Goal: Information Seeking & Learning: Learn about a topic

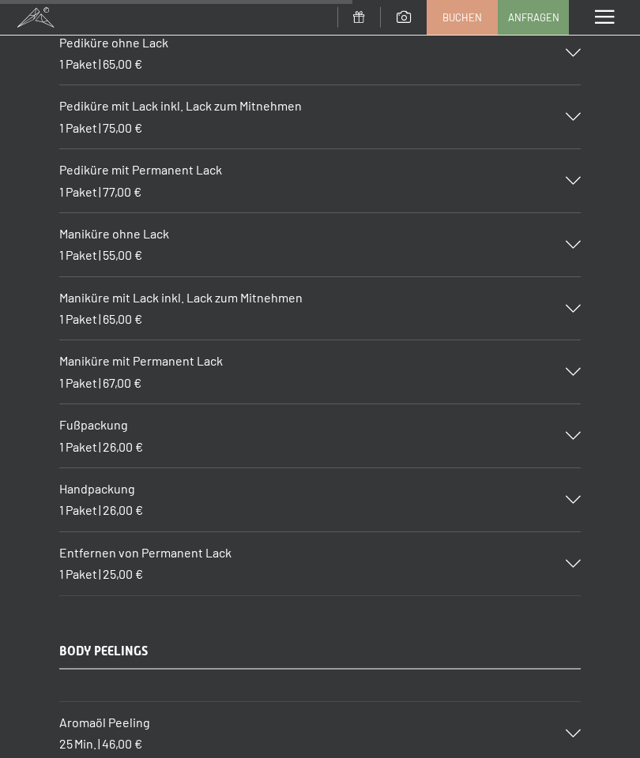
scroll to position [6608, 0]
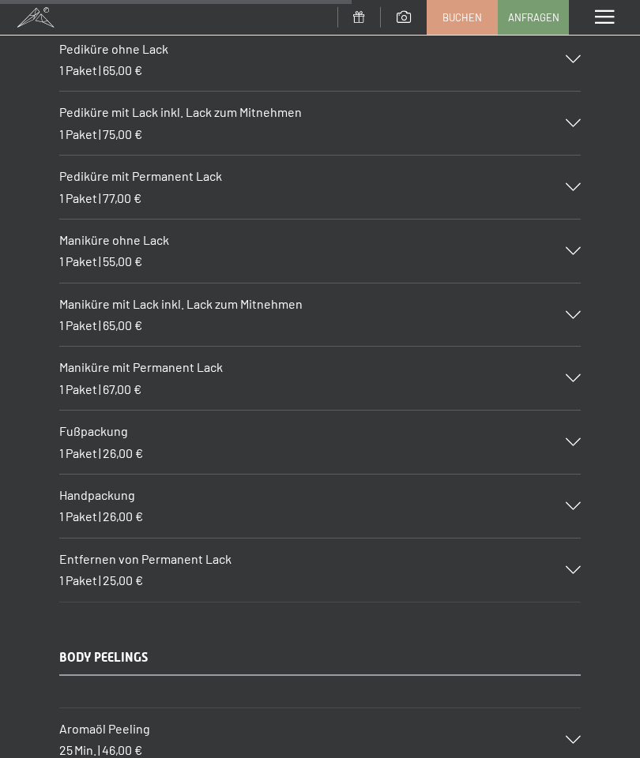
click at [580, 411] on div "Fußpackung 1 Paket | 26,00 €" at bounding box center [319, 442] width 521 height 63
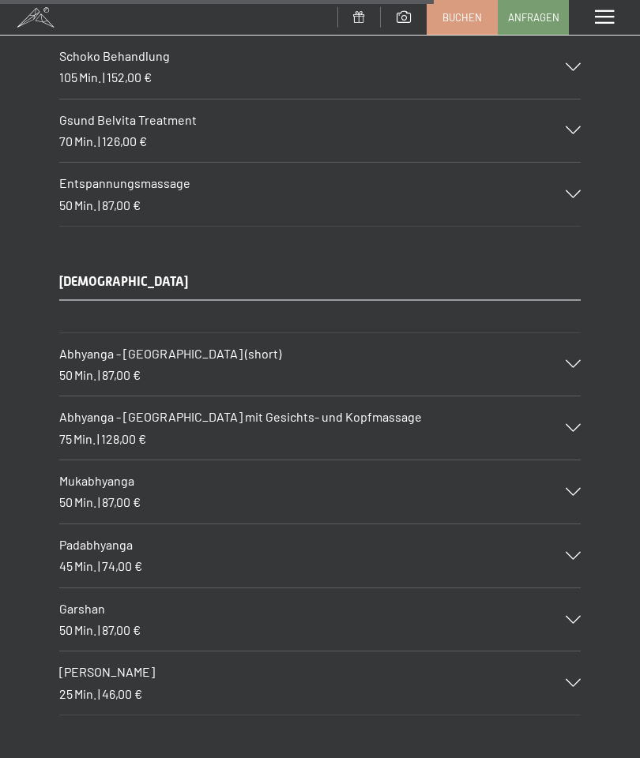
scroll to position [8209, 0]
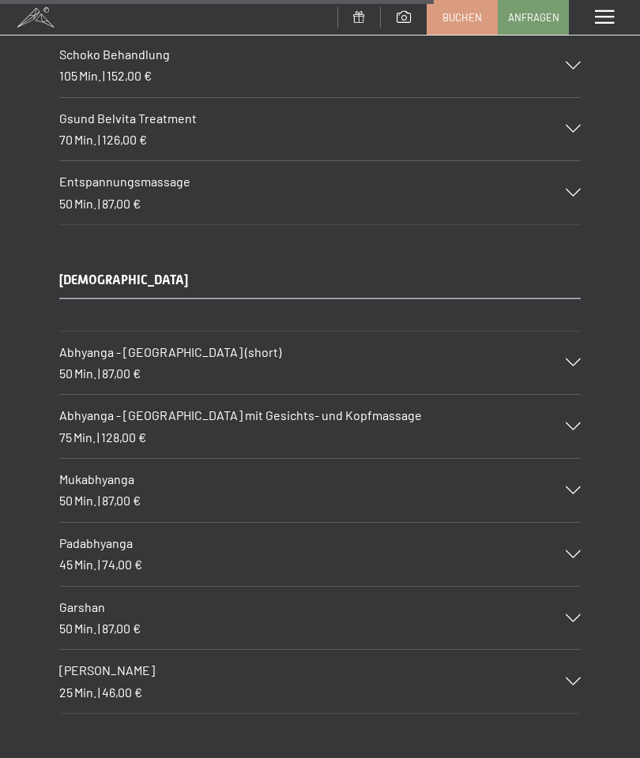
click at [575, 459] on div "Mukabhyanga 50 Min. | 87,00 €" at bounding box center [319, 490] width 521 height 63
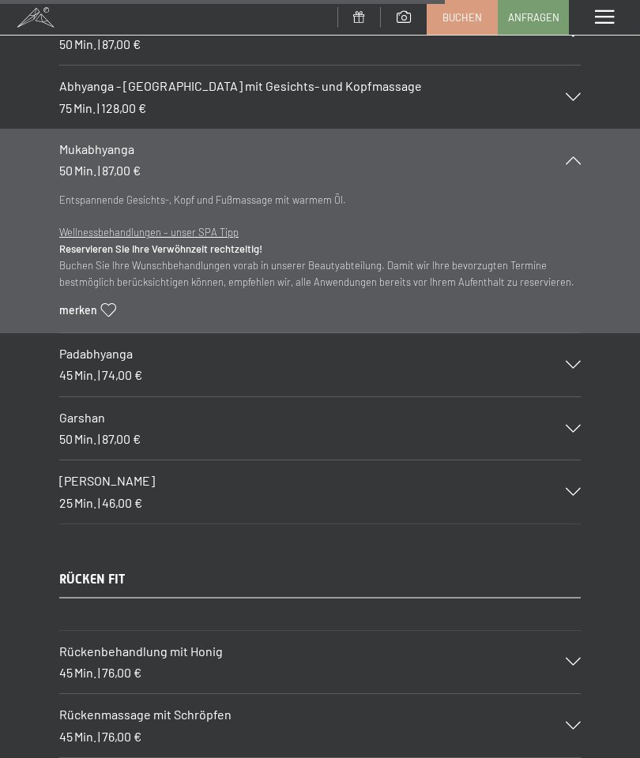
scroll to position [8437, 0]
click at [577, 332] on div "Padabhyanga 45 Min. | 74,00 €" at bounding box center [319, 363] width 521 height 63
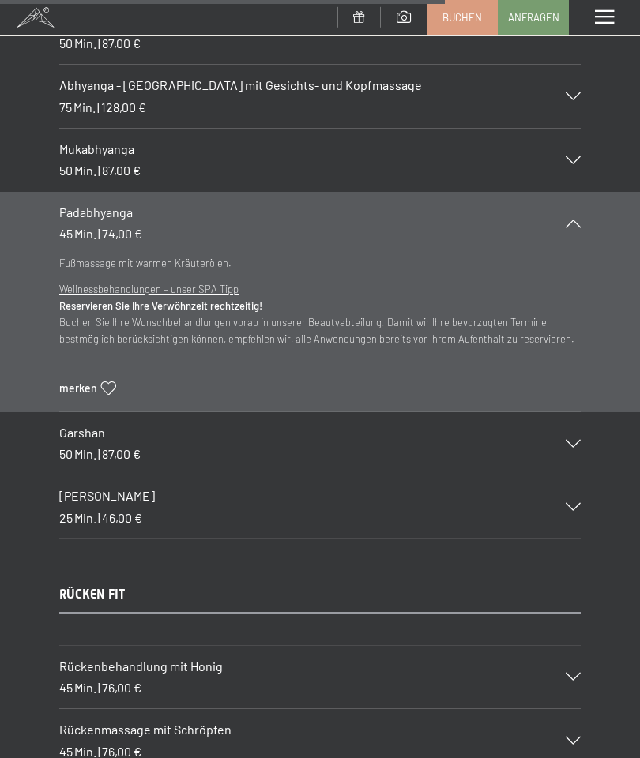
click at [580, 412] on div "Garshan 50 Min. | 87,00 €" at bounding box center [319, 443] width 521 height 63
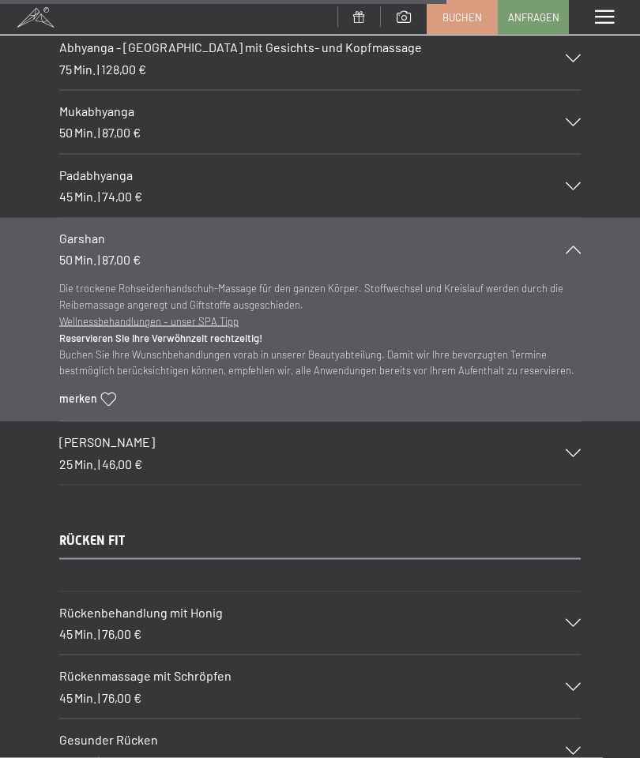
scroll to position [8473, 0]
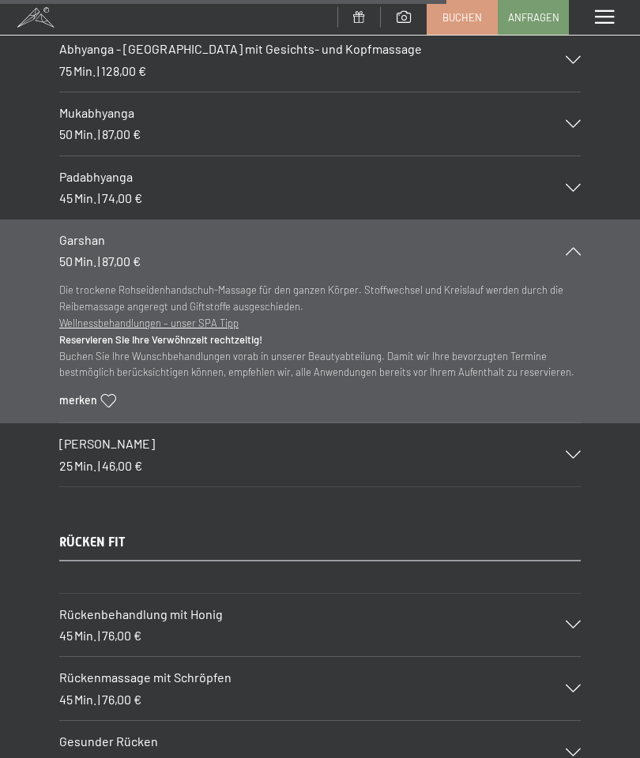
click at [580, 451] on icon at bounding box center [572, 455] width 15 height 8
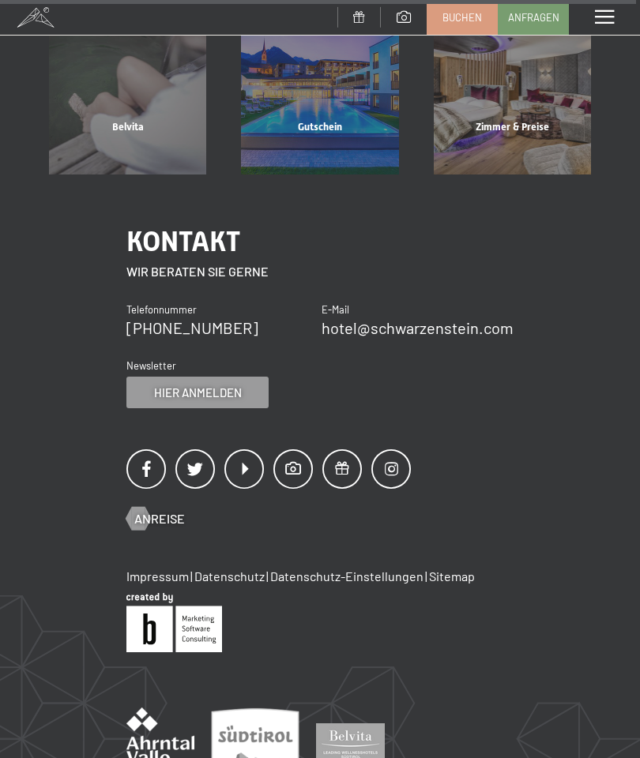
scroll to position [12287, 0]
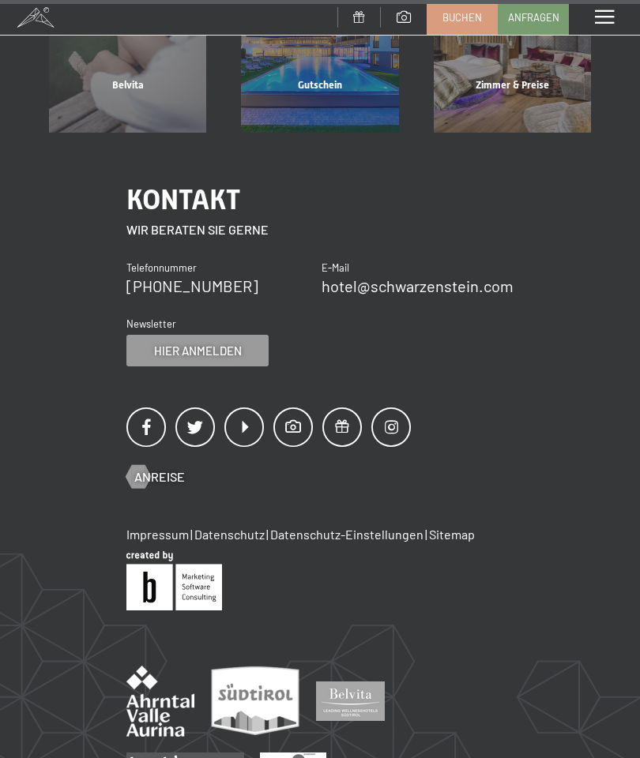
click at [611, 20] on span at bounding box center [604, 17] width 19 height 14
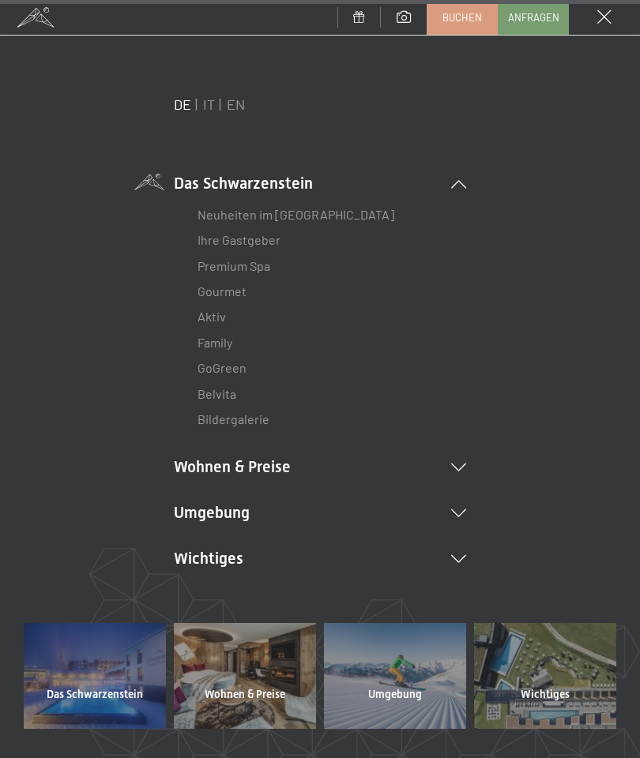
click at [268, 241] on link "Ihre Gastgeber" at bounding box center [238, 239] width 83 height 15
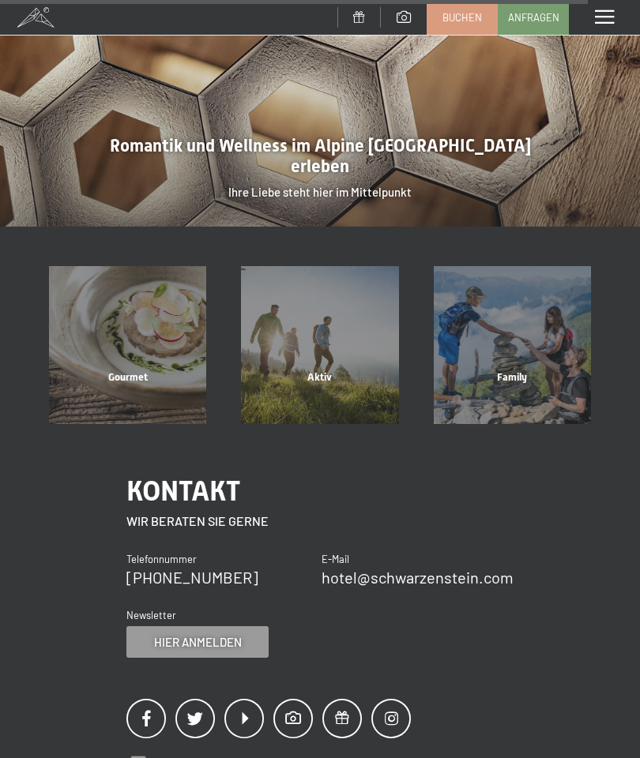
scroll to position [3557, 0]
click at [342, 370] on div "Aktiv" at bounding box center [319, 397] width 192 height 54
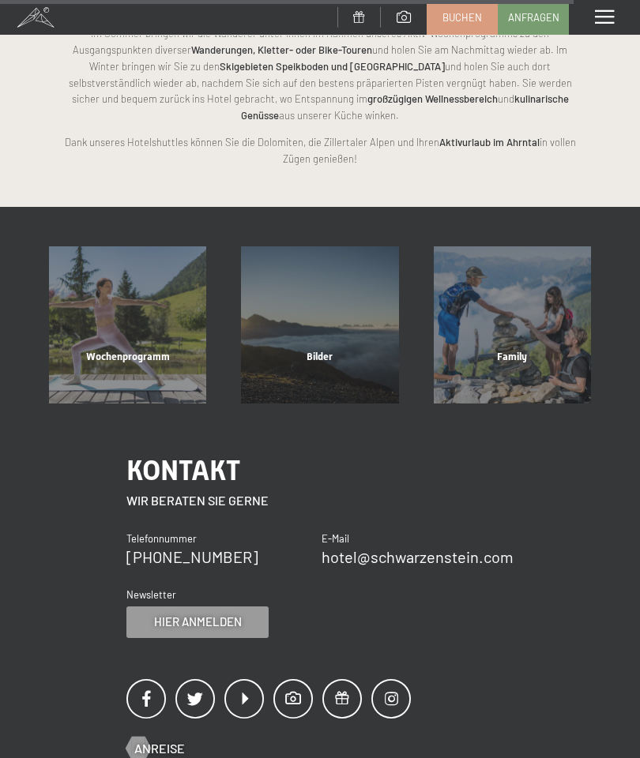
scroll to position [2927, 0]
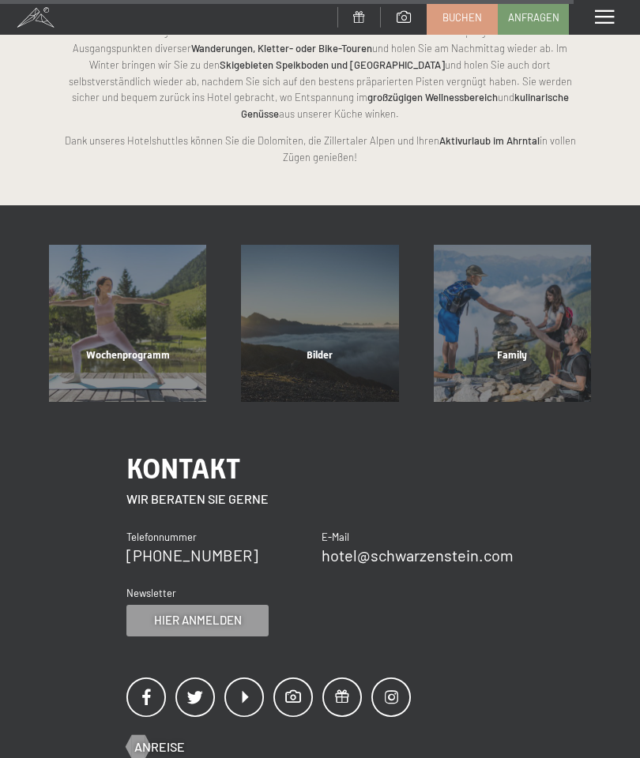
click at [114, 348] on div "Wochenprogramm" at bounding box center [128, 375] width 192 height 54
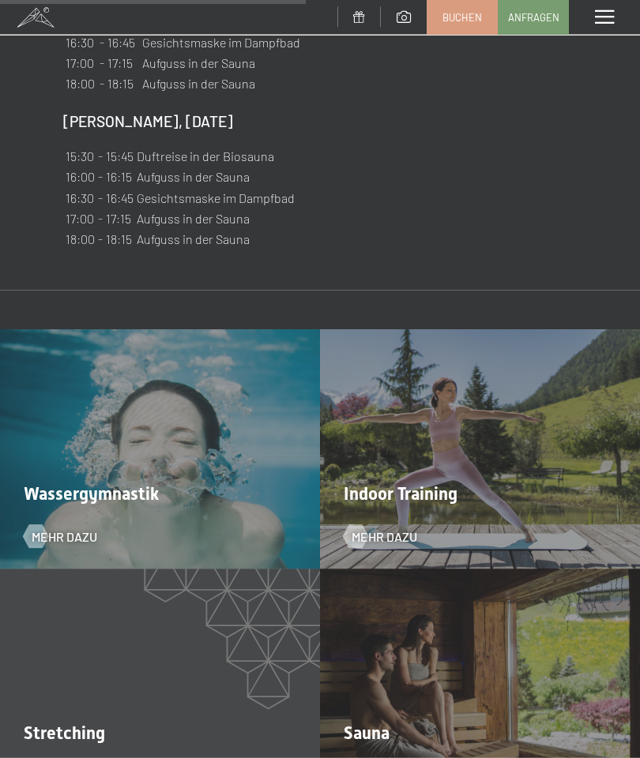
scroll to position [2081, 0]
click at [411, 527] on span "Mehr dazu" at bounding box center [384, 535] width 66 height 17
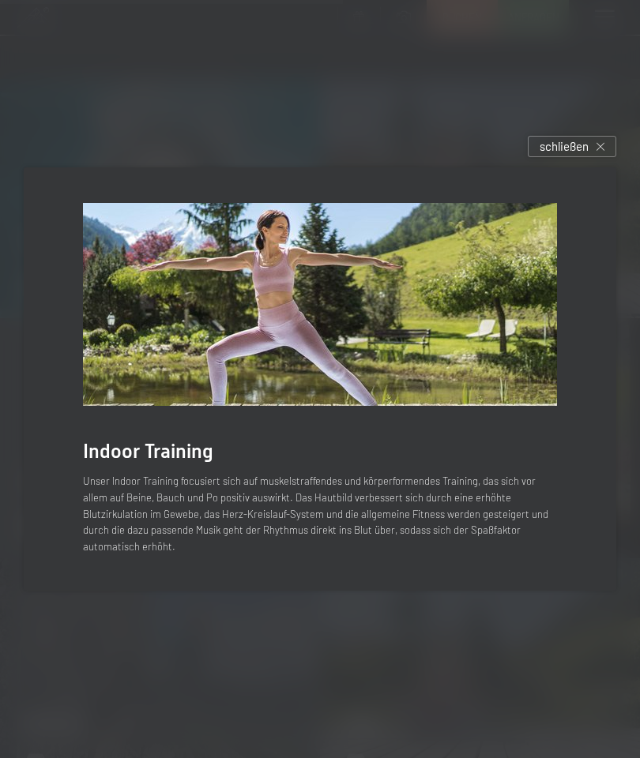
scroll to position [2333, 0]
click at [591, 157] on div "schließen" at bounding box center [571, 146] width 88 height 21
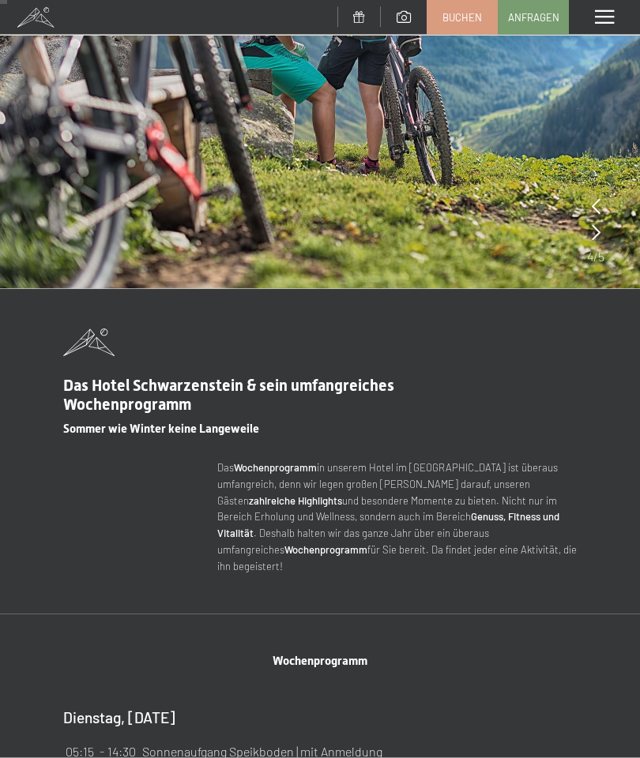
scroll to position [0, 0]
